Goal: Task Accomplishment & Management: Use online tool/utility

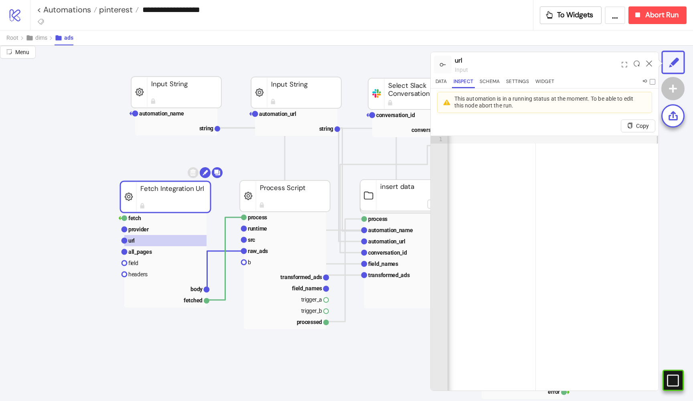
scroll to position [120, 0]
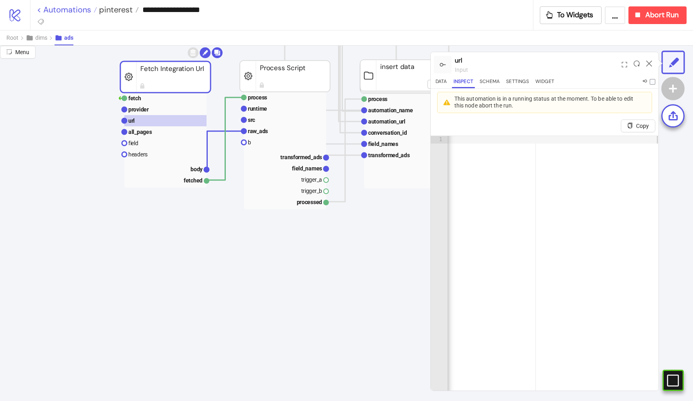
click at [70, 10] on link "< Automations" at bounding box center [67, 10] width 60 height 8
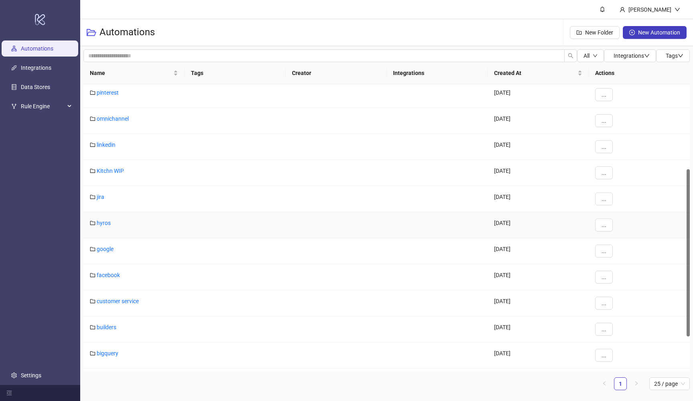
scroll to position [152, 0]
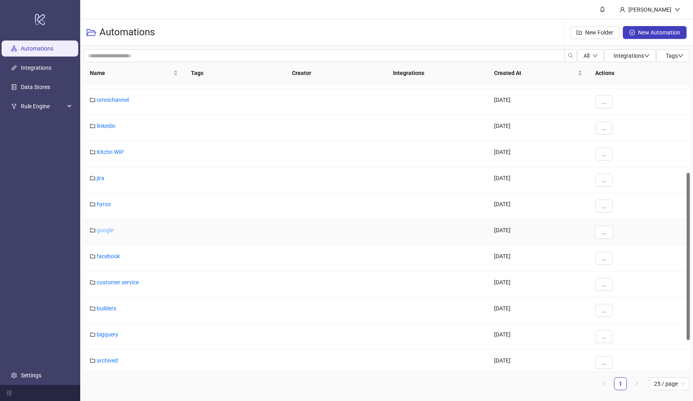
click at [107, 229] on link "google" at bounding box center [105, 230] width 17 height 6
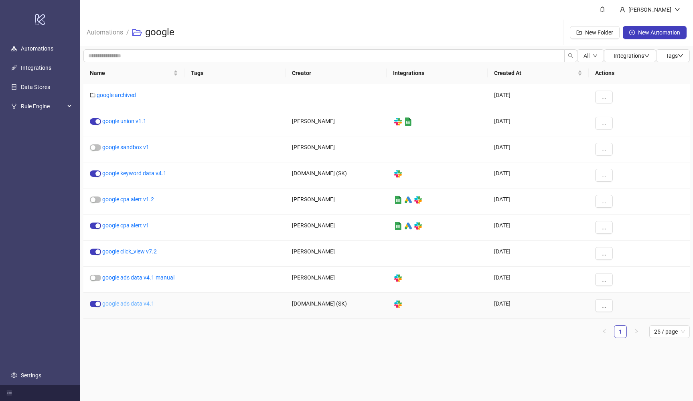
click at [141, 304] on link "google ads data v4.1" at bounding box center [128, 303] width 52 height 6
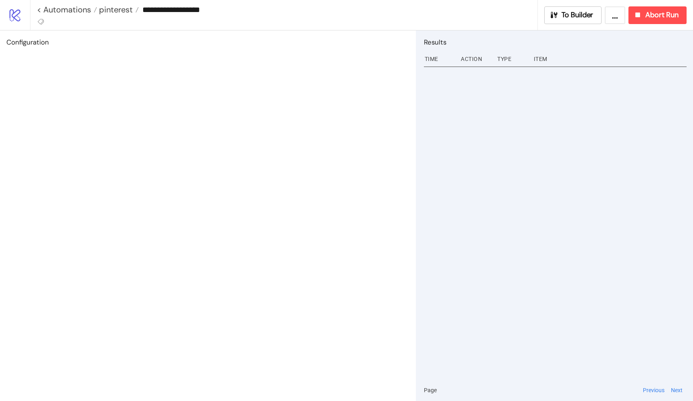
type input "**********"
click at [554, 10] on button "To Builder" at bounding box center [573, 15] width 58 height 18
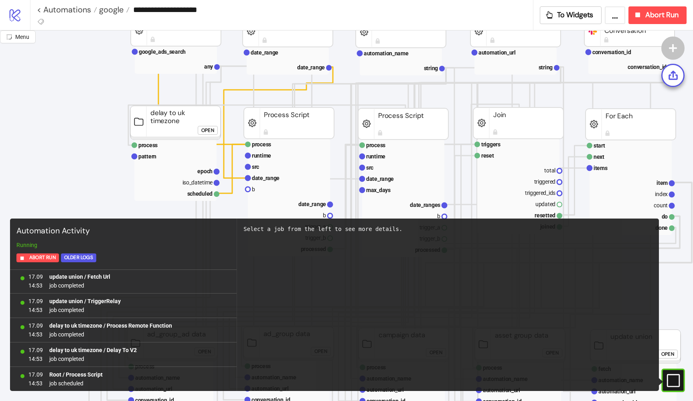
scroll to position [89, 2]
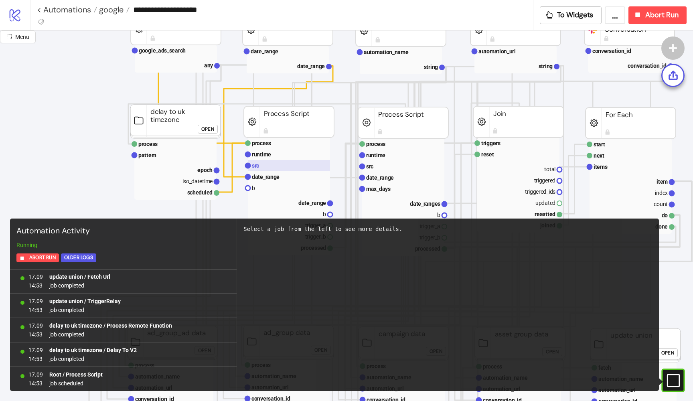
click at [253, 163] on text "src" at bounding box center [255, 165] width 7 height 6
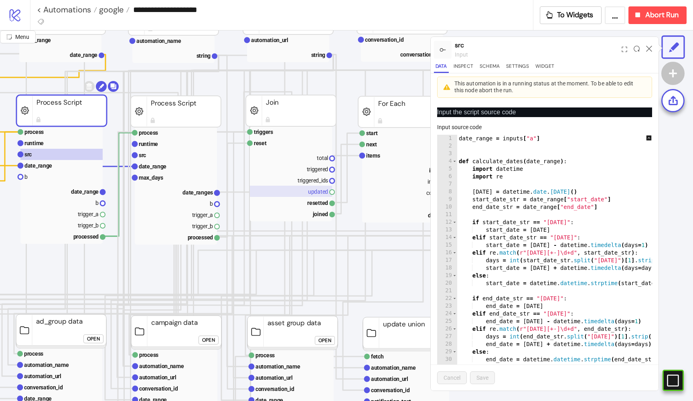
scroll to position [101, 216]
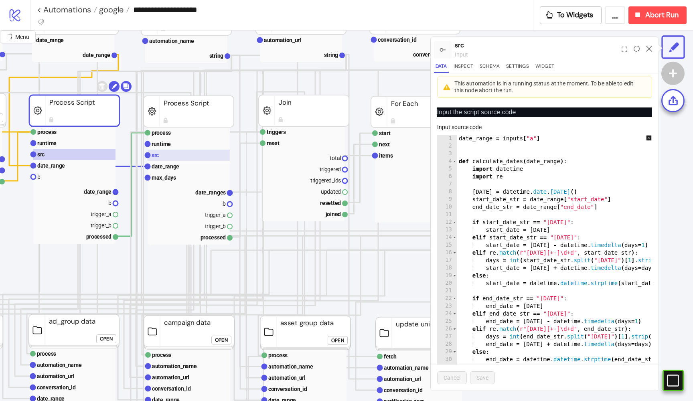
click at [188, 154] on rect at bounding box center [189, 155] width 82 height 11
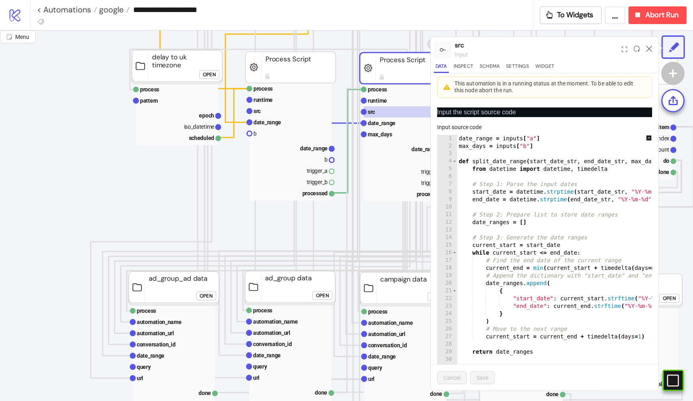
scroll to position [165, 0]
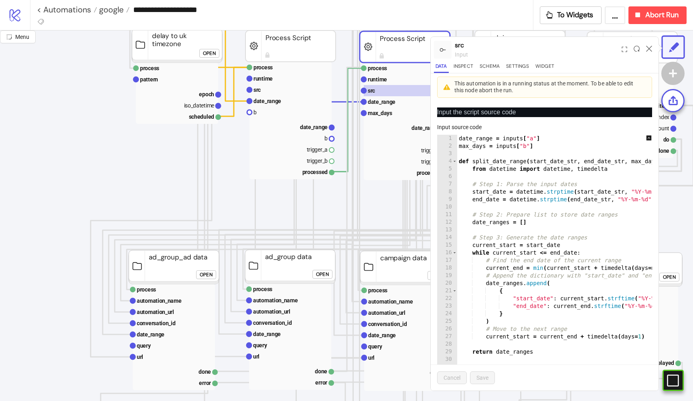
click at [204, 272] on div "Open" at bounding box center [206, 274] width 13 height 9
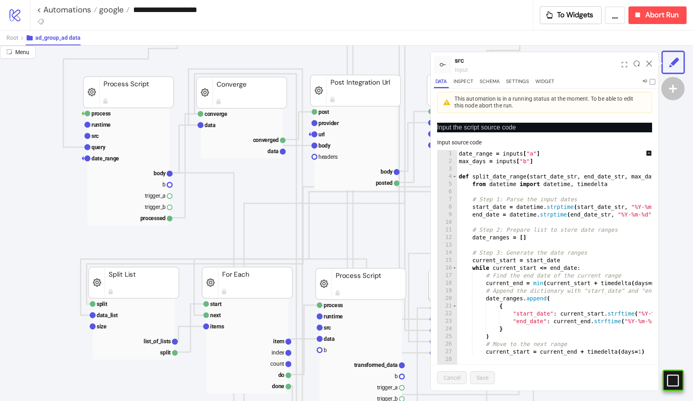
scroll to position [168, 25]
click at [95, 136] on text "src" at bounding box center [93, 136] width 7 height 6
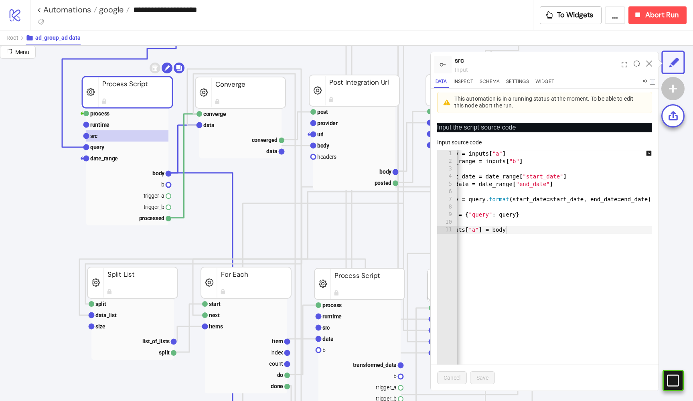
scroll to position [0, 0]
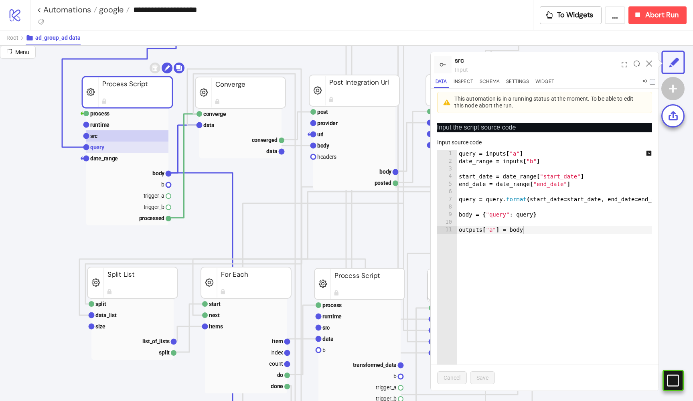
click at [110, 147] on rect at bounding box center [127, 147] width 82 height 11
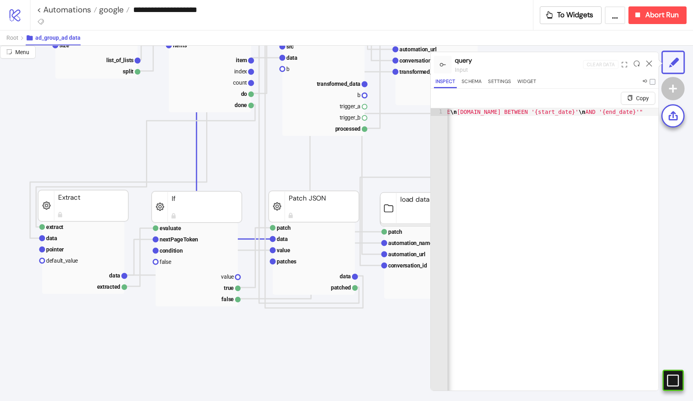
scroll to position [449, 63]
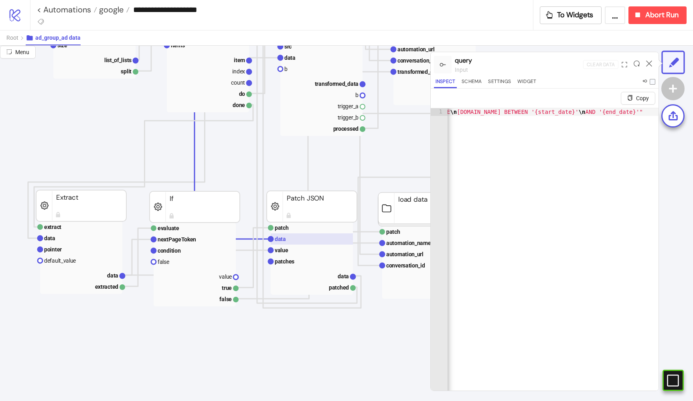
click at [283, 239] on text "data" at bounding box center [280, 239] width 11 height 6
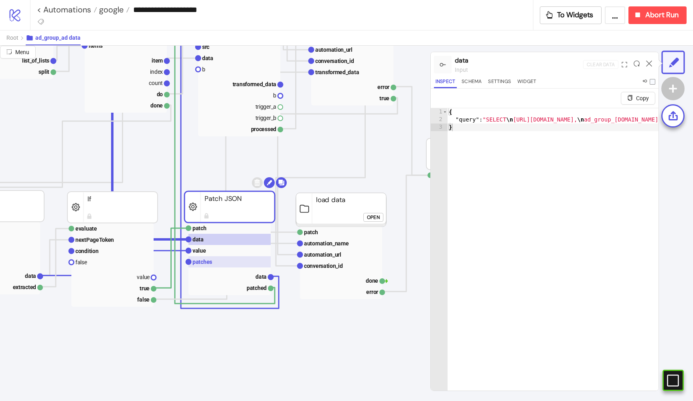
scroll to position [449, 178]
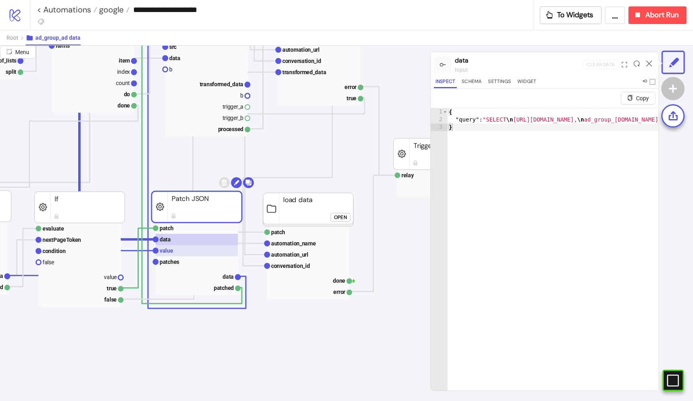
click at [210, 253] on rect at bounding box center [197, 250] width 82 height 11
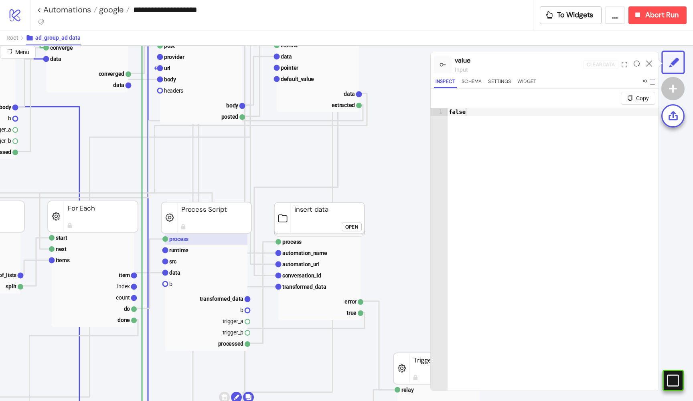
scroll to position [218, 178]
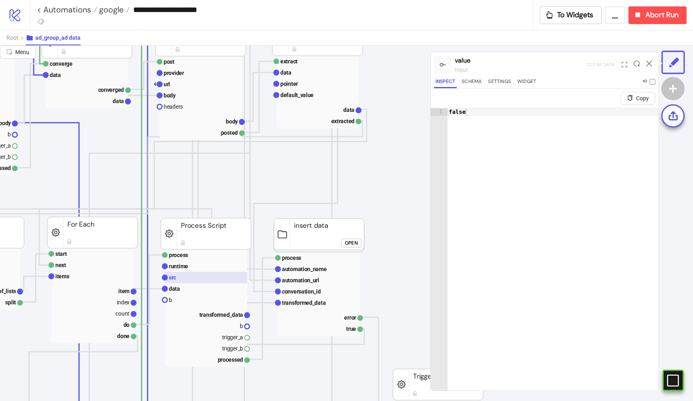
click at [197, 277] on rect at bounding box center [206, 277] width 82 height 11
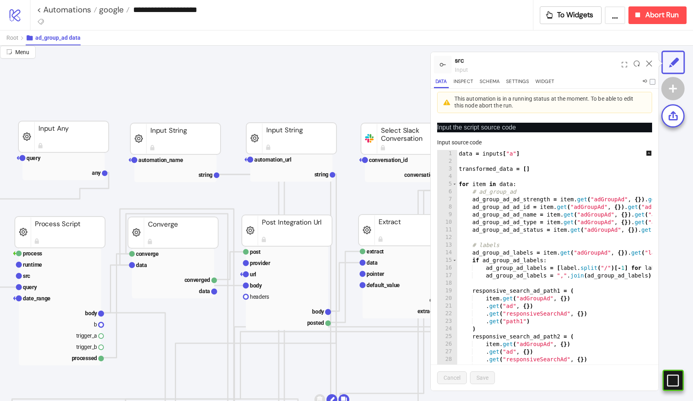
scroll to position [30, 91]
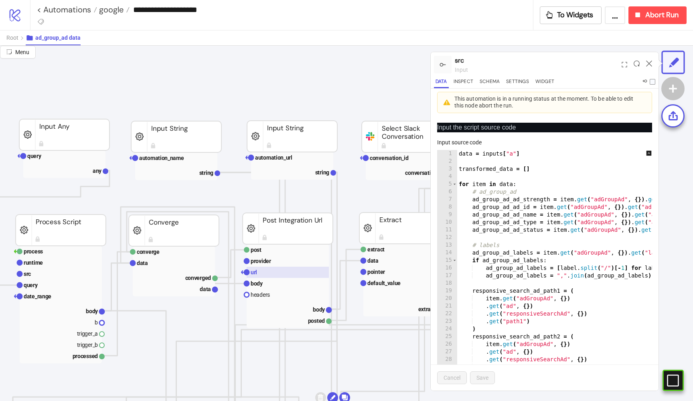
click at [260, 268] on rect at bounding box center [288, 272] width 82 height 11
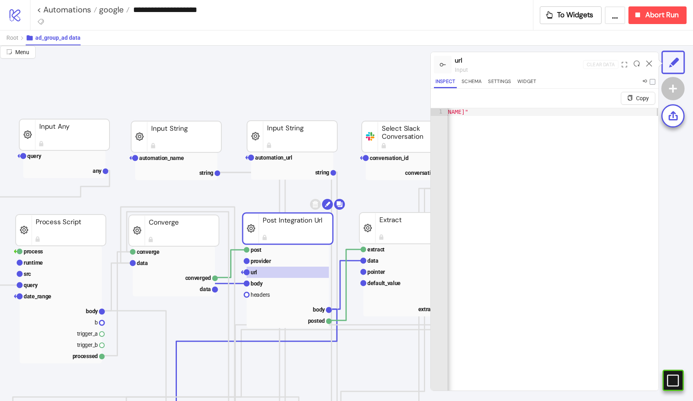
scroll to position [0, 0]
type textarea "**********"
click at [528, 111] on div ""[URL][DOMAIN_NAME]"" at bounding box center [529, 267] width 260 height 318
